Goal: Task Accomplishment & Management: Use online tool/utility

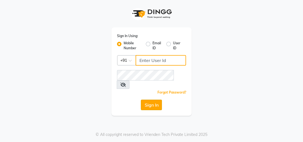
type input "8439127930"
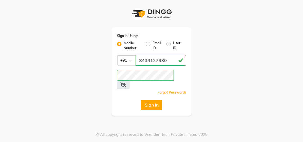
click at [144, 100] on button "Sign In" at bounding box center [151, 105] width 21 height 11
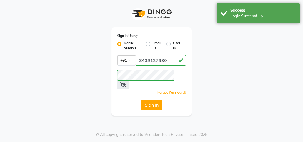
select select "service"
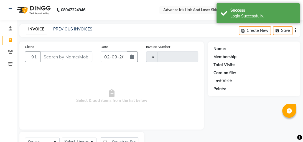
type input "0728"
select select "en"
select select "5825"
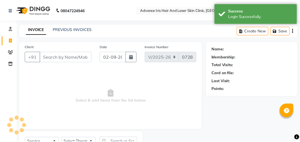
scroll to position [24, 0]
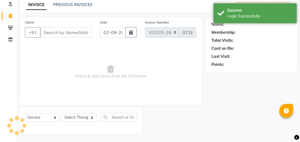
click at [74, 34] on input "Client" at bounding box center [66, 32] width 52 height 11
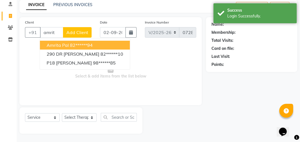
type input "amrit"
